Goal: Find specific page/section: Find specific page/section

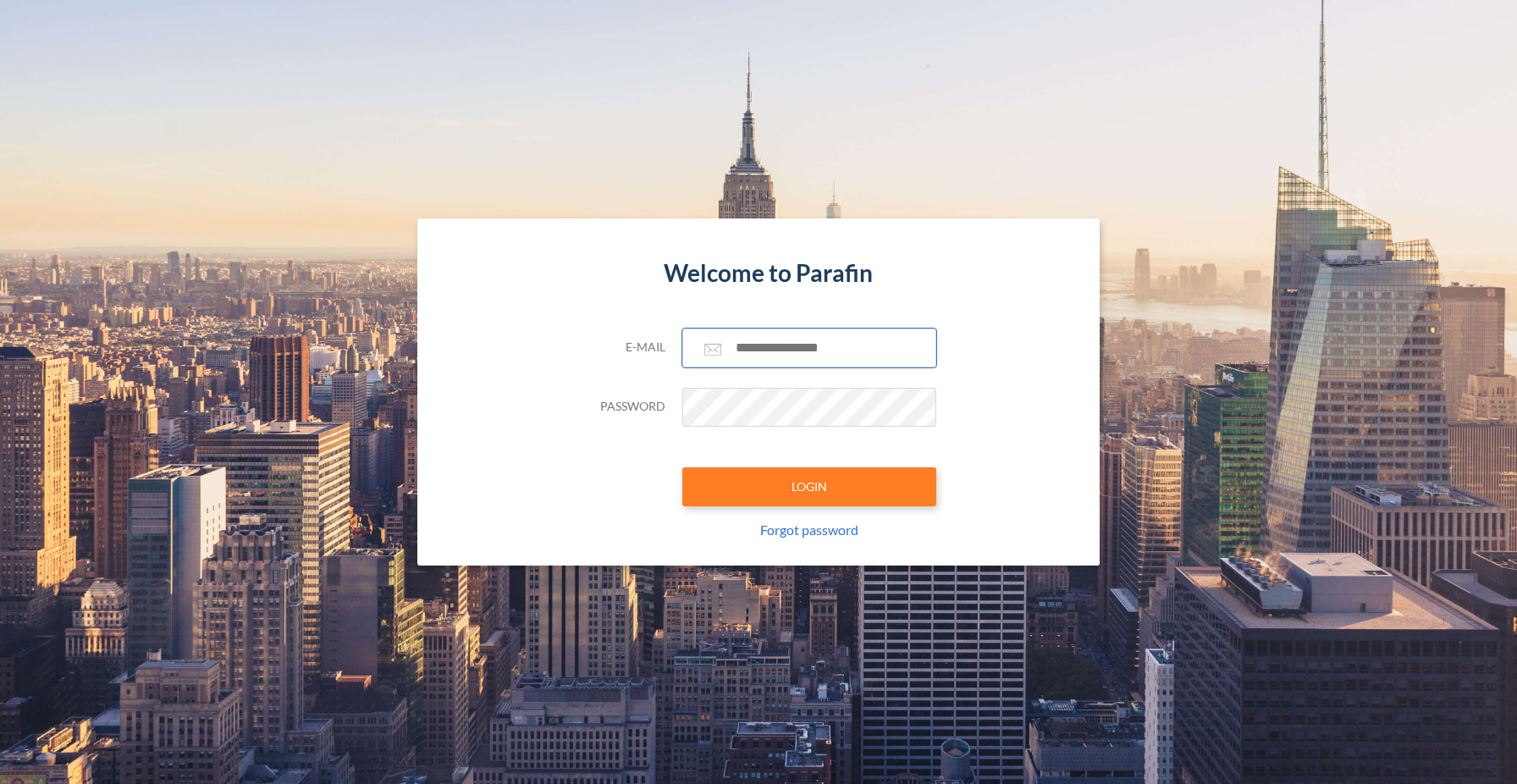
click at [762, 354] on input "text" at bounding box center [809, 348] width 254 height 39
type input "**********"
click at [854, 492] on button "LOGIN" at bounding box center [809, 487] width 254 height 39
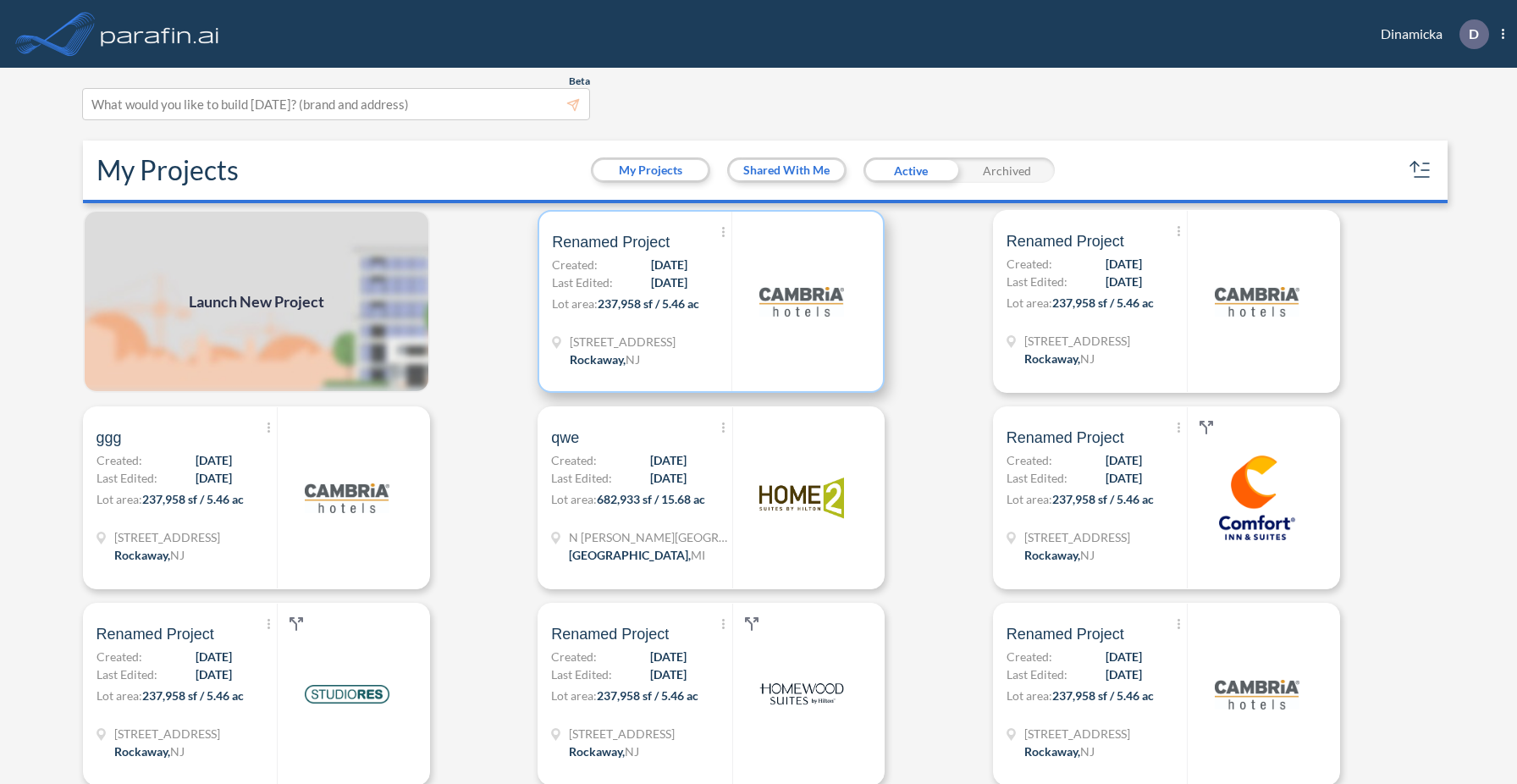
click at [768, 319] on img at bounding box center [801, 301] width 85 height 85
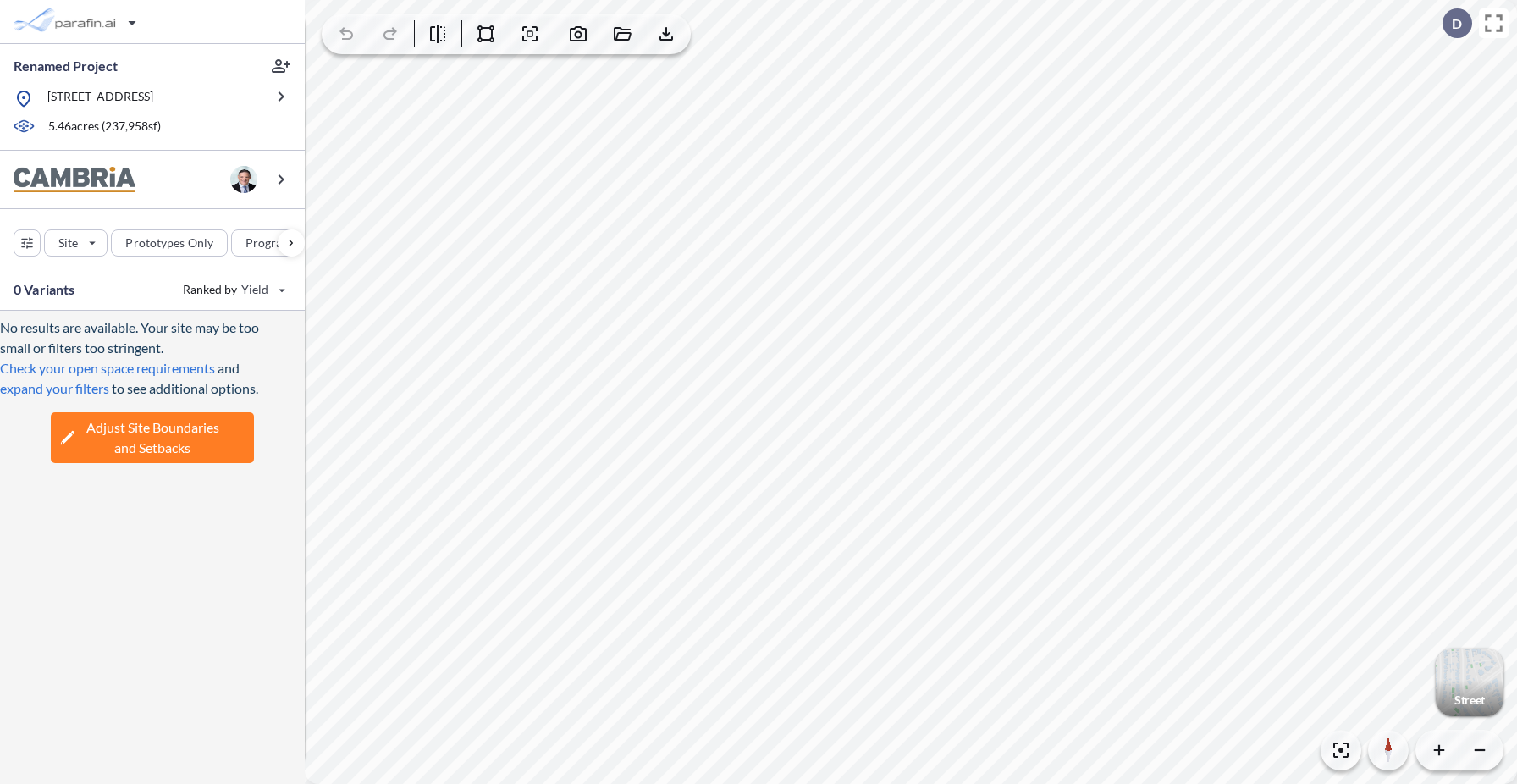
click at [1479, 681] on div "button" at bounding box center [1469, 682] width 67 height 67
click at [292, 244] on div "button" at bounding box center [291, 243] width 27 height 27
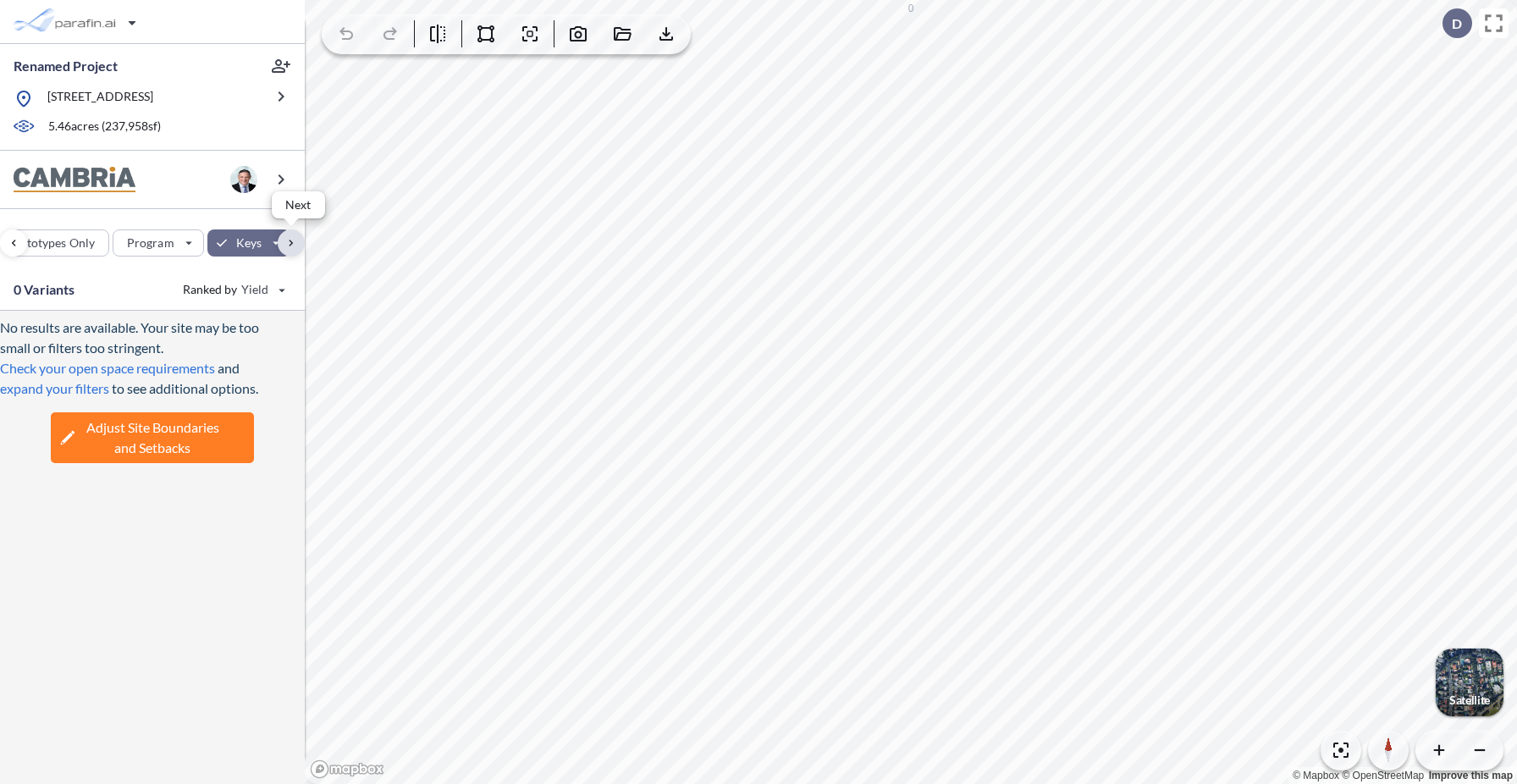
scroll to position [0, 207]
click at [156, 252] on div "button" at bounding box center [161, 243] width 83 height 27
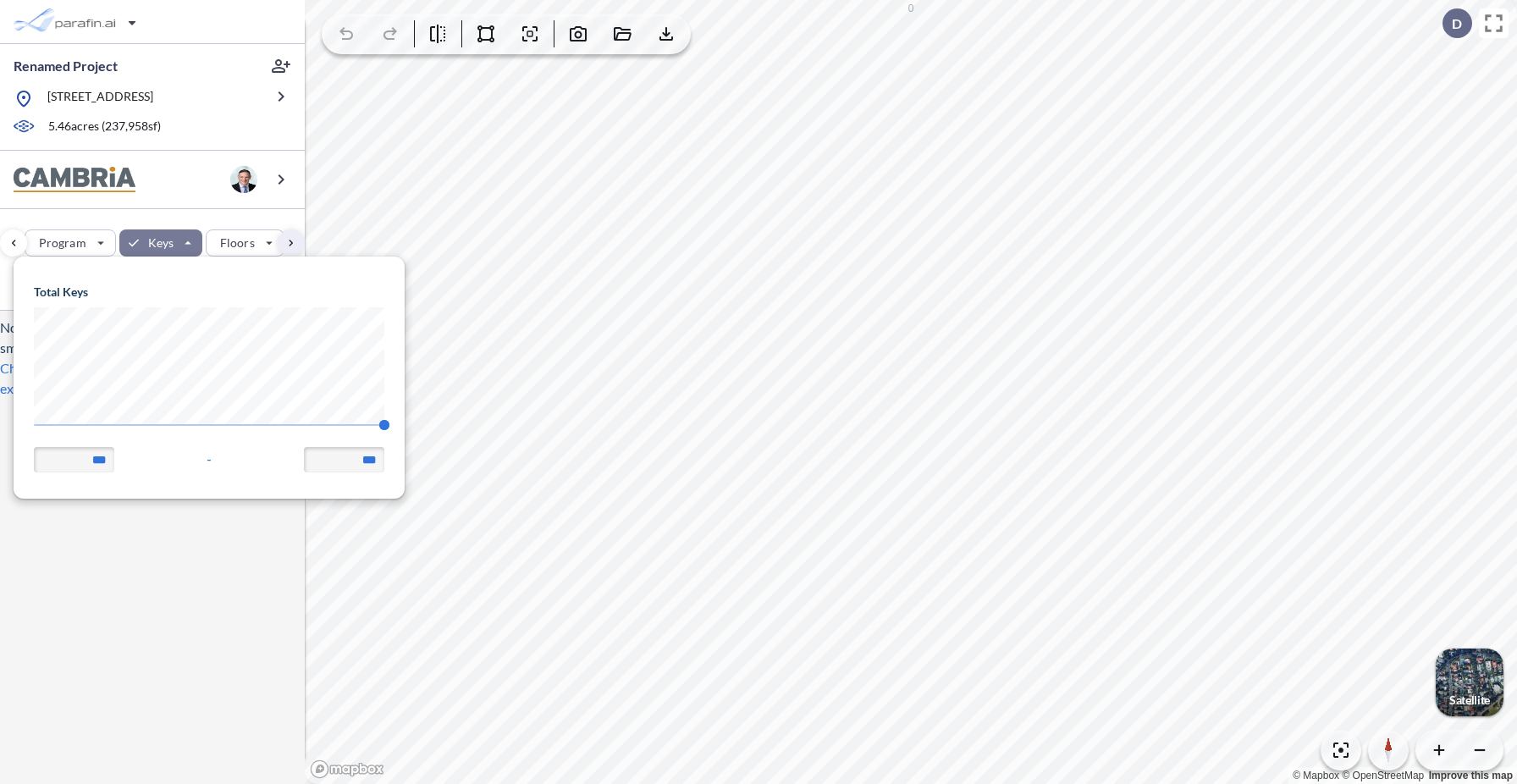
scroll to position [241, 391]
click at [0, 430] on body "Renamed Project 321 Mt Hope Ave, Rockaway, NJ 07866 5.46 acres ( 237,958 sf) Si…" at bounding box center [758, 392] width 1517 height 784
type input "**"
click at [167, 658] on div "No results are available. Your site may be too small or filters too stringent. …" at bounding box center [152, 547] width 305 height 473
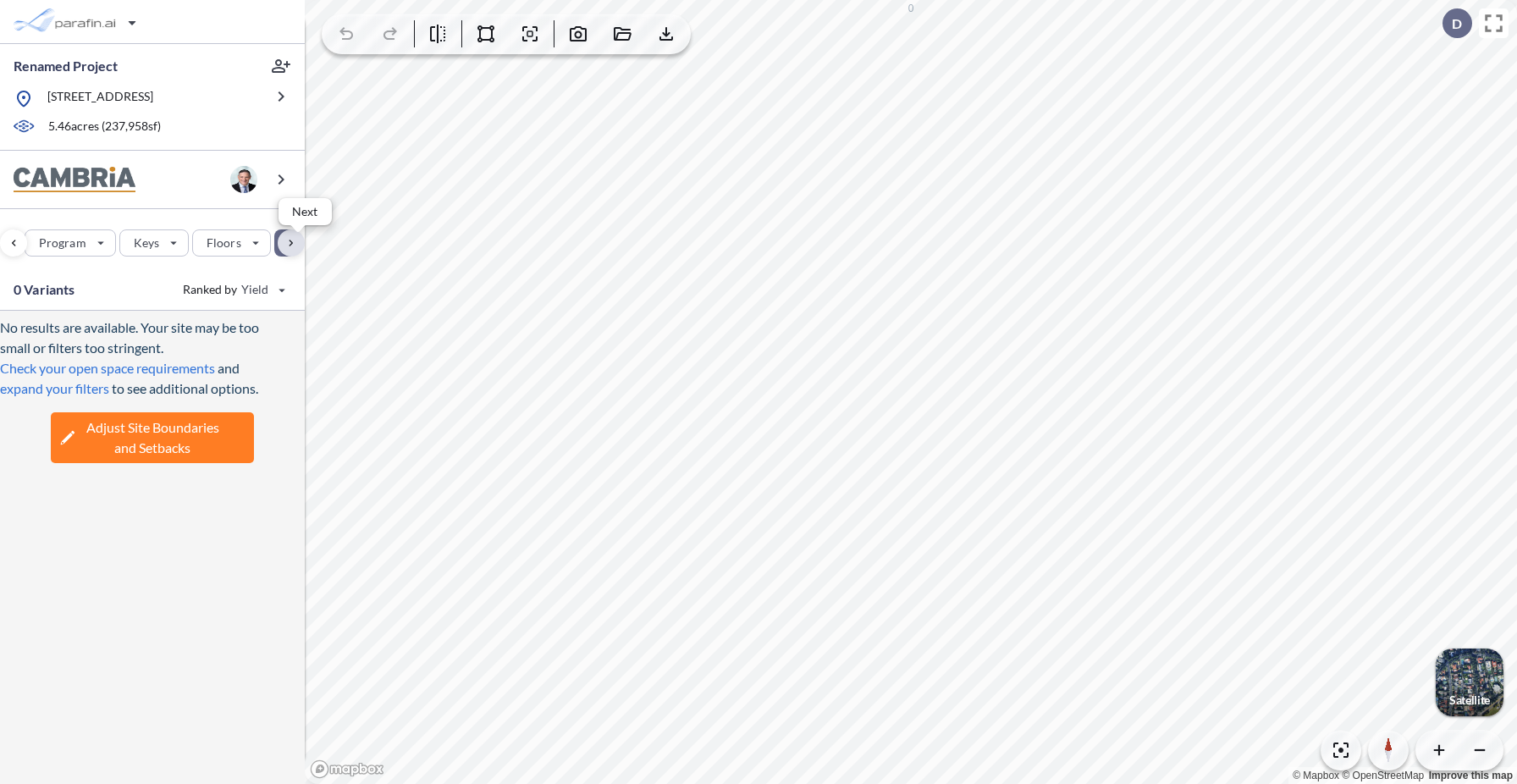
click at [287, 239] on div "button" at bounding box center [291, 243] width 27 height 27
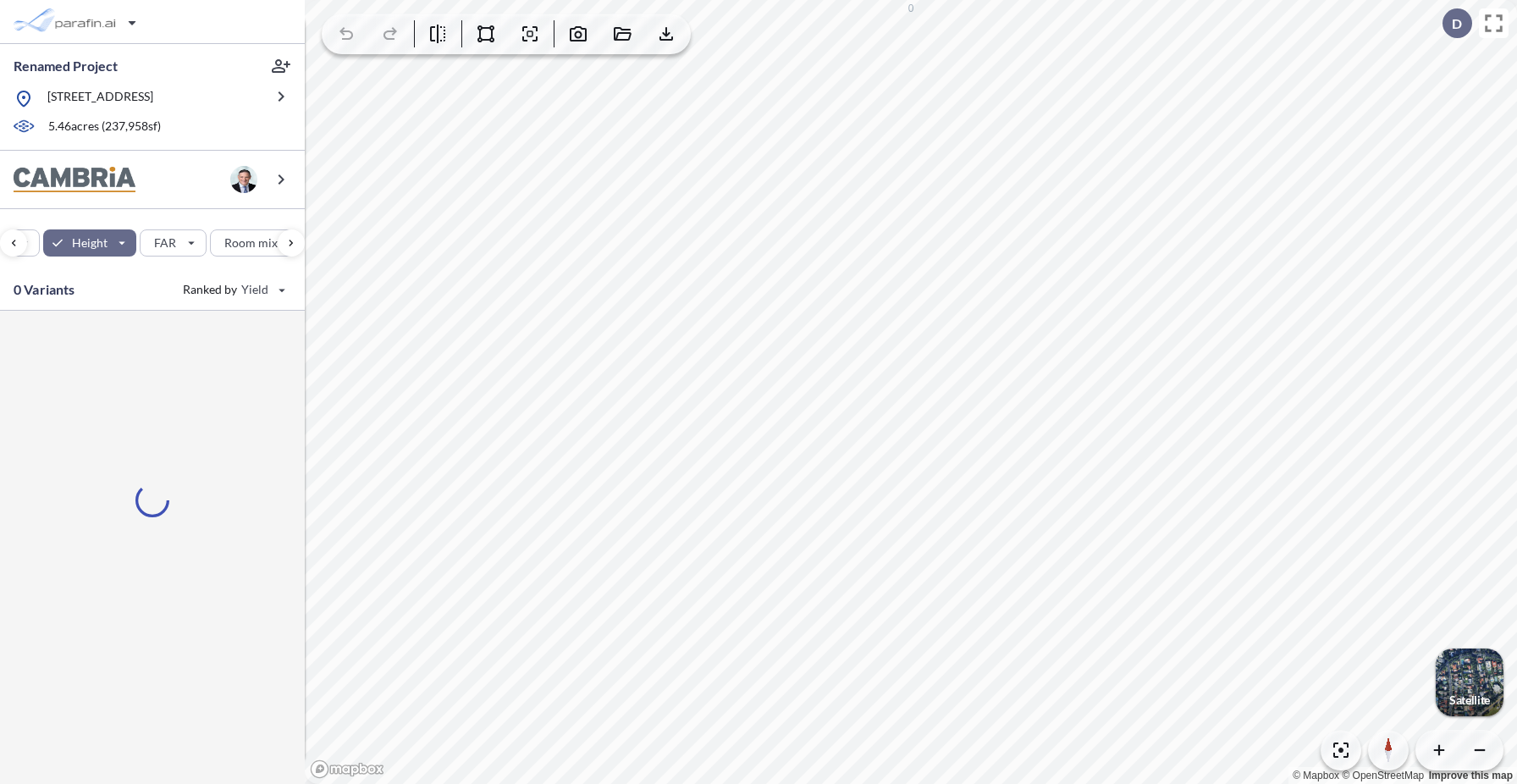
scroll to position [0, 443]
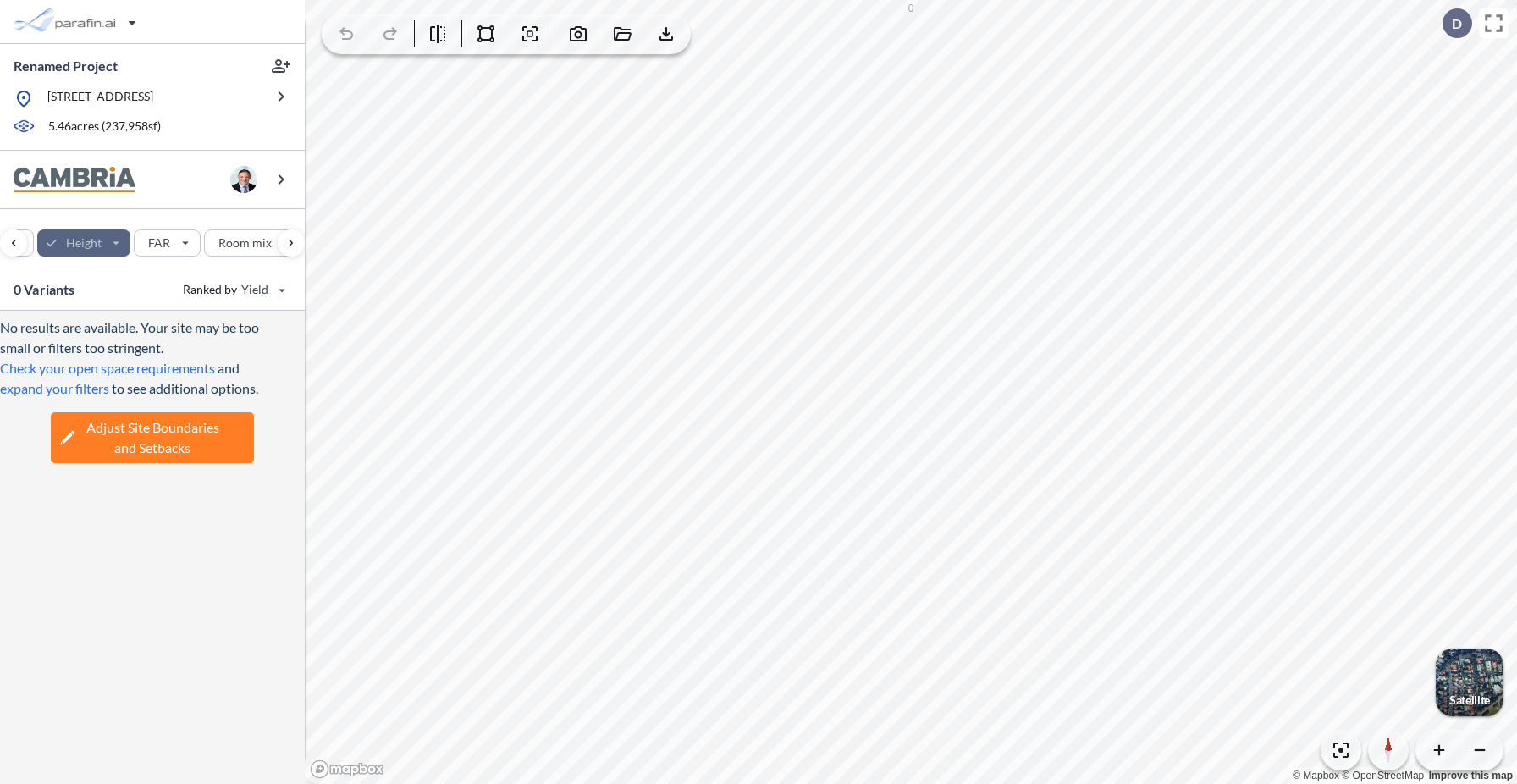
click at [106, 238] on div "button" at bounding box center [85, 243] width 94 height 27
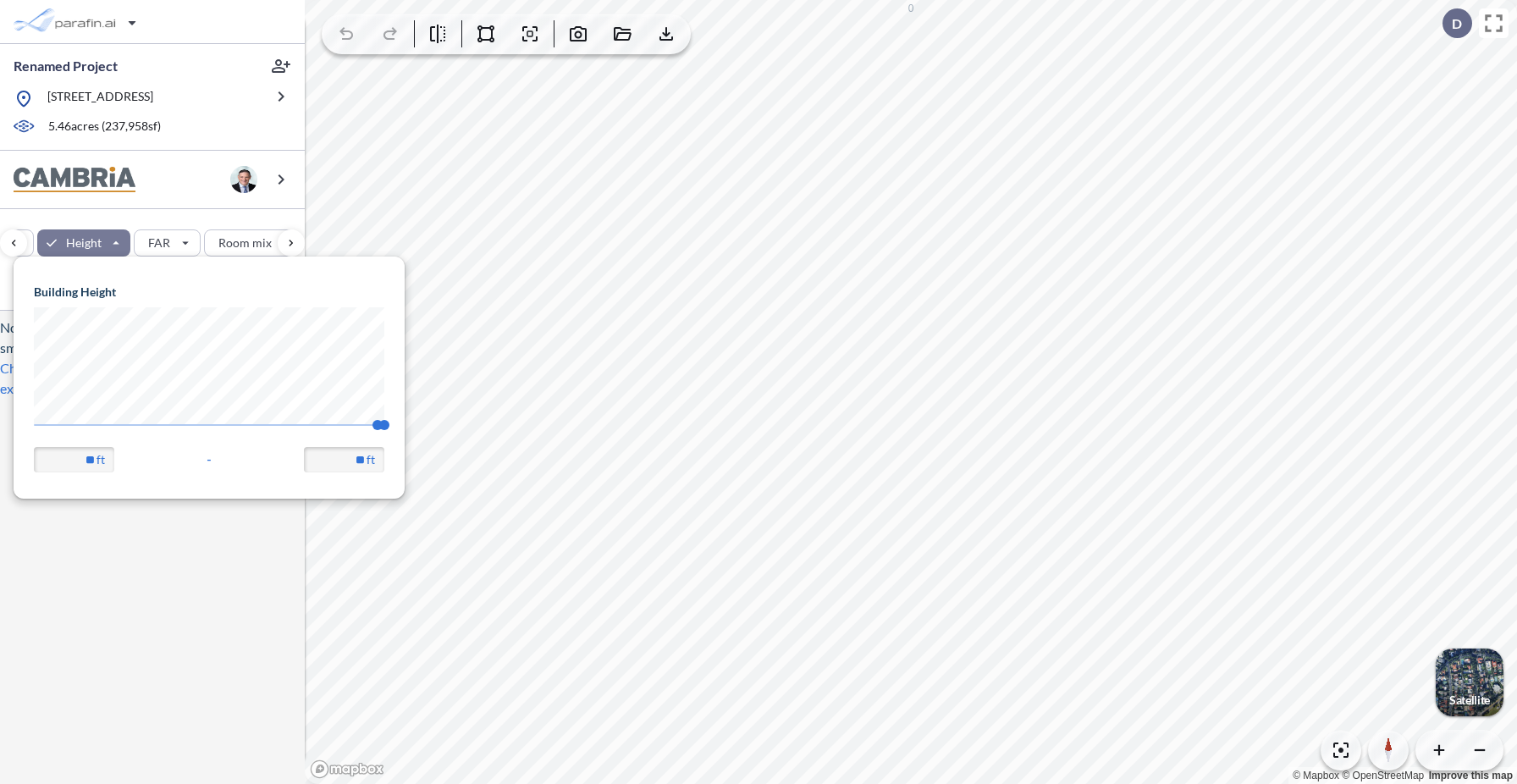
scroll to position [241, 391]
type input "**"
click at [0, 427] on body "Renamed Project 321 Mt Hope Ave, Rockaway, NJ 07866 5.46 acres ( 237,958 sf) Si…" at bounding box center [758, 392] width 1517 height 784
click at [162, 654] on div "No results are available. Your site may be too small or filters too stringent. …" at bounding box center [152, 547] width 305 height 473
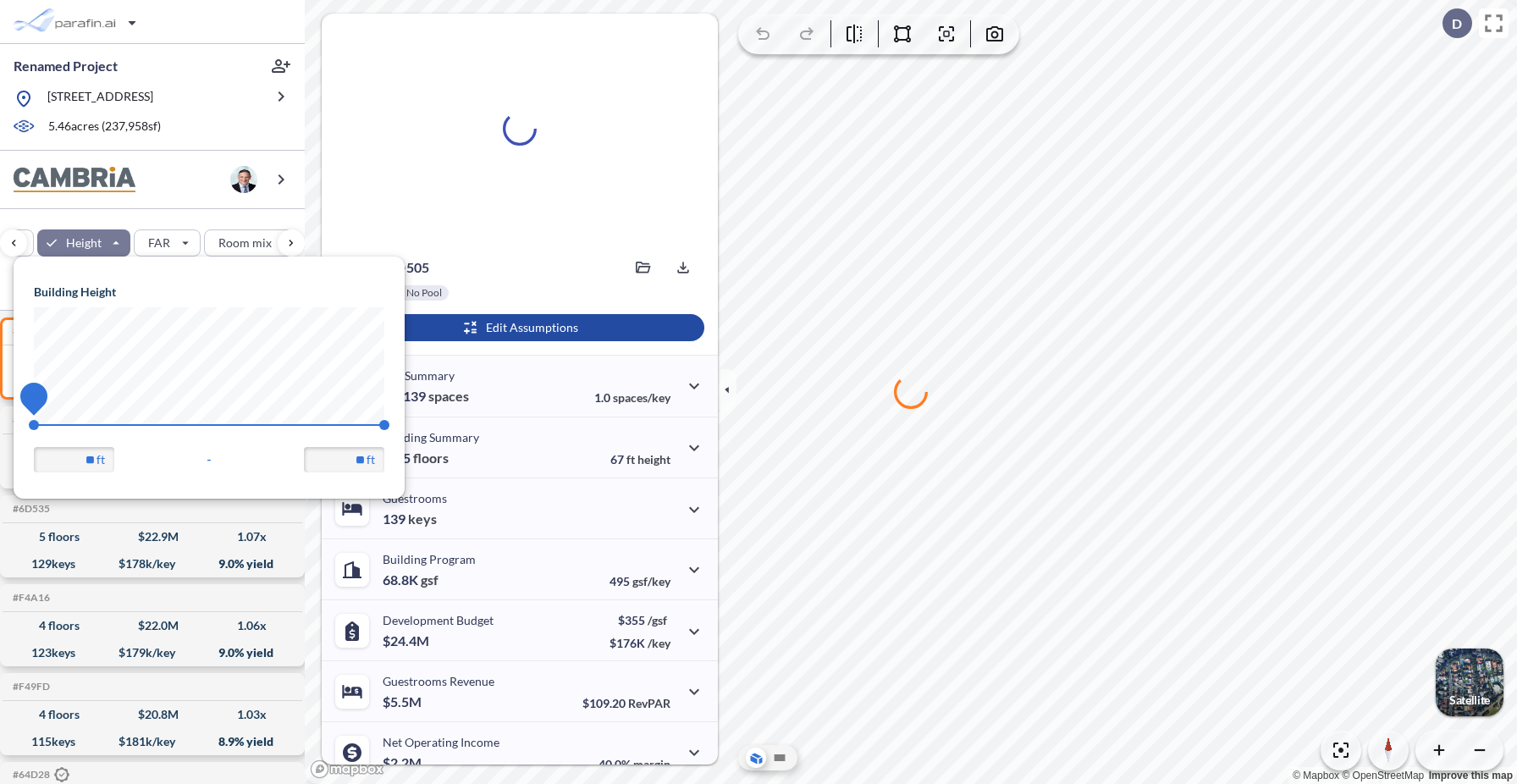
drag, startPoint x: 33, startPoint y: 425, endPoint x: 23, endPoint y: 425, distance: 10.0
click at [29, 425] on span "44.75" at bounding box center [34, 425] width 10 height 10
click at [162, 216] on div "Site Prototypes Only Program Keys Floors Height FAR Room mix Budget" at bounding box center [152, 239] width 305 height 60
